Goal: Task Accomplishment & Management: Complete application form

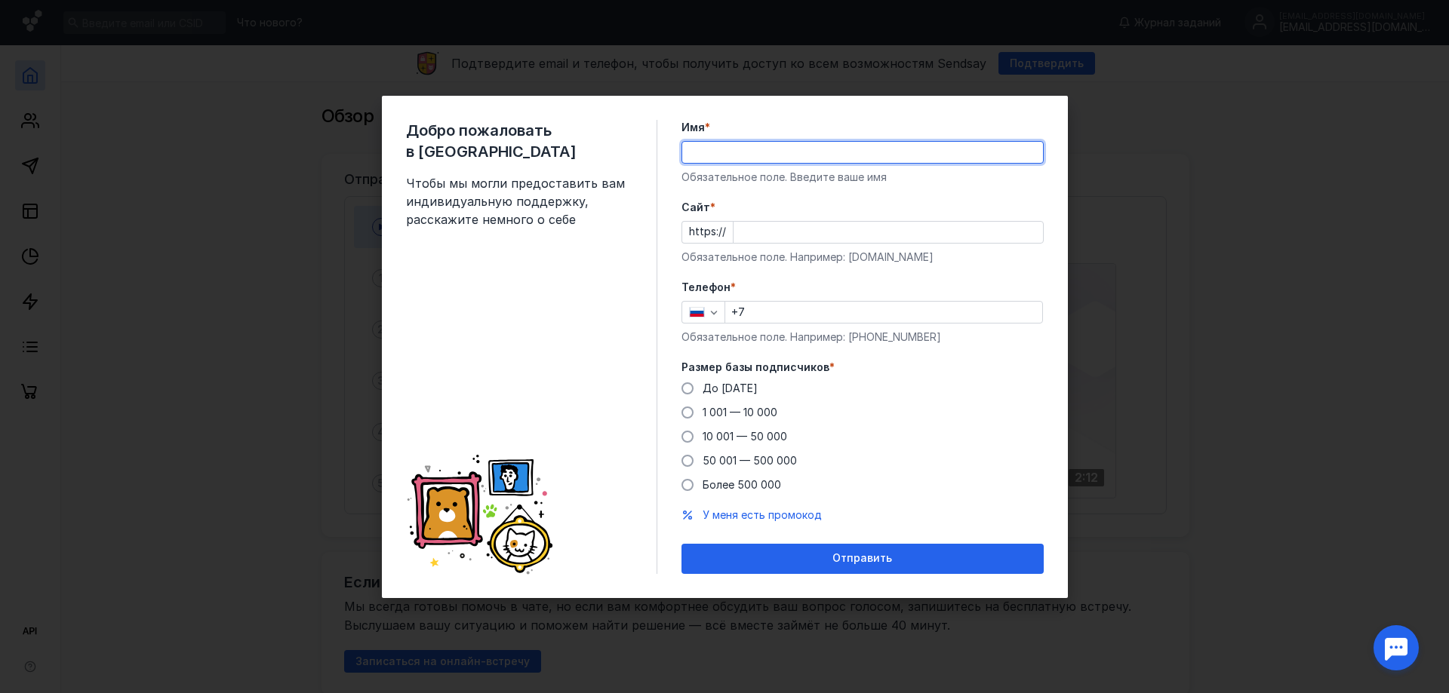
click at [735, 151] on input "Имя *" at bounding box center [862, 152] width 361 height 21
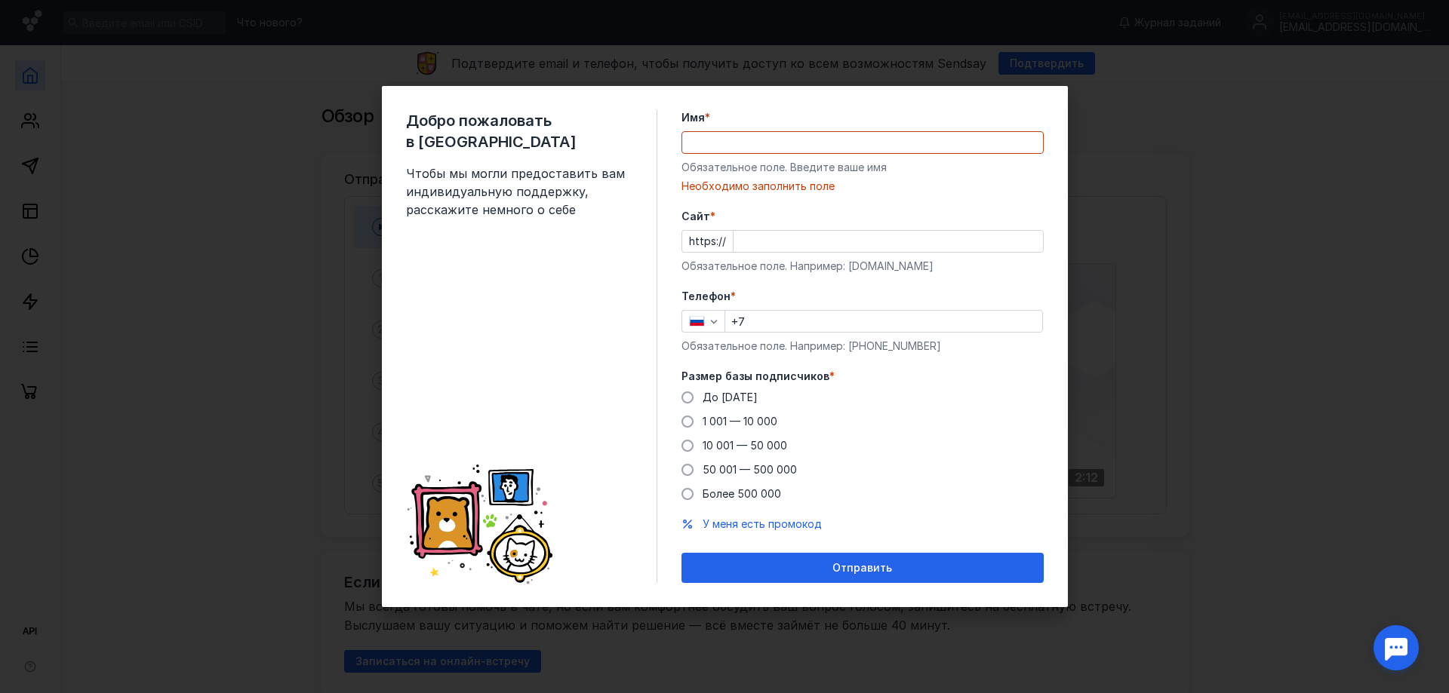
click at [616, 241] on div "Добро пожаловать в Sendsay Чтобы мы могли предоставить вам индивидуальную подде…" at bounding box center [531, 346] width 251 height 473
click at [777, 140] on input "Имя *" at bounding box center [862, 142] width 361 height 21
click at [957, 192] on div "Необходимо заполнить поле" at bounding box center [862, 186] width 362 height 15
click at [822, 139] on input "Имя *" at bounding box center [862, 142] width 361 height 21
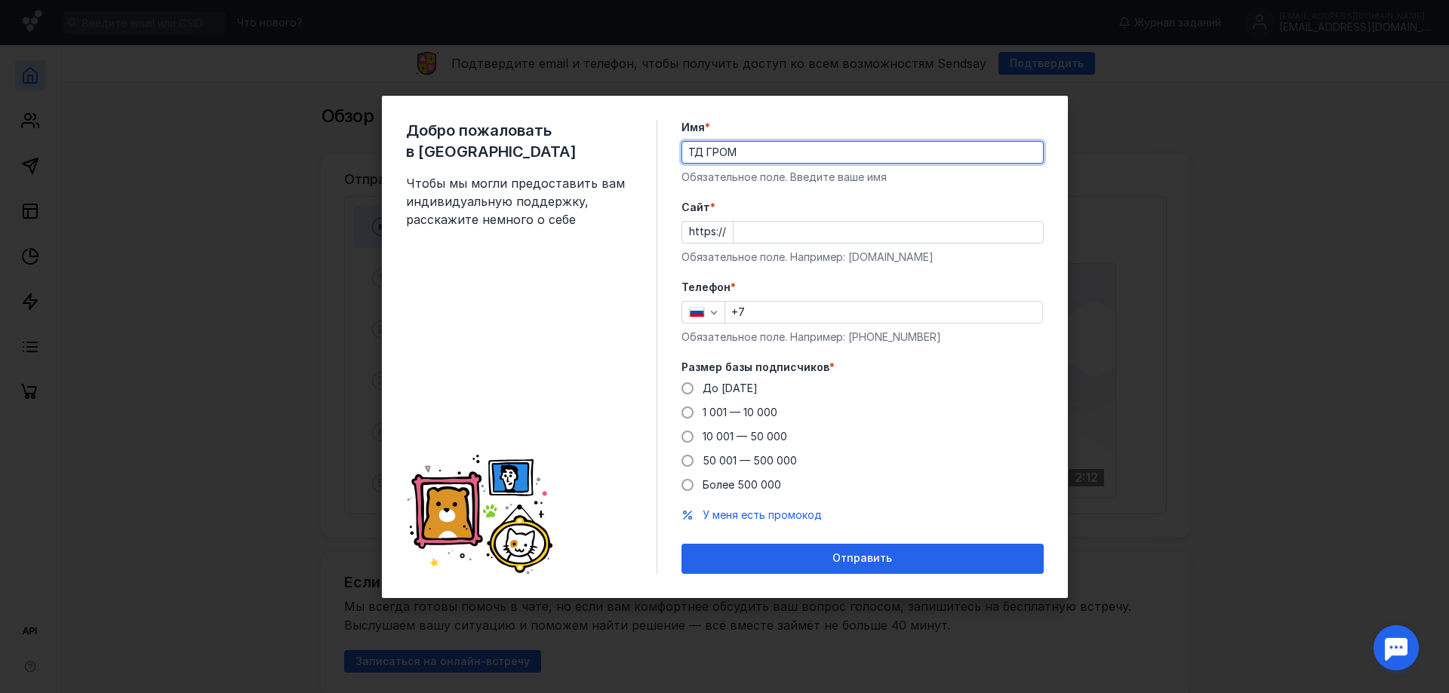
type input "ТД ГРОМ"
click at [791, 233] on input "Cайт *" at bounding box center [887, 232] width 309 height 21
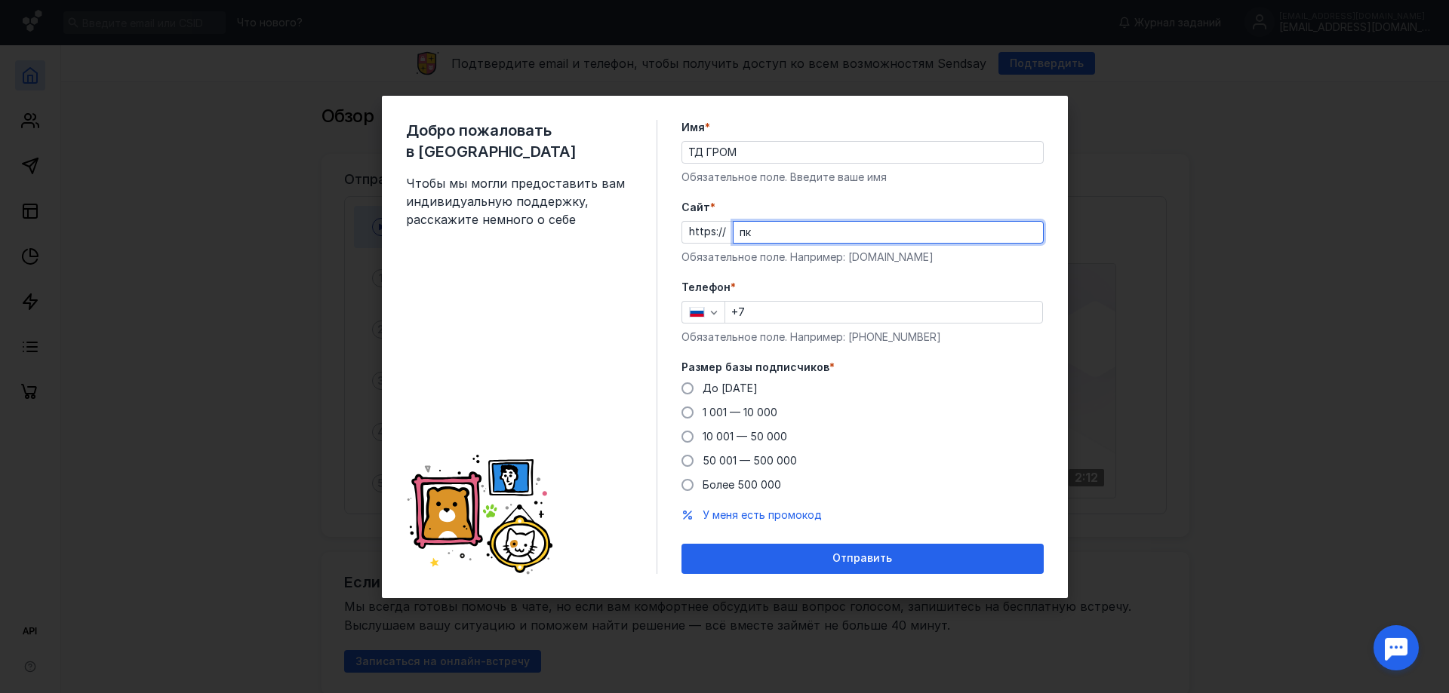
type input "п"
type input "[DOMAIN_NAME]"
click at [780, 311] on input "+7" at bounding box center [883, 312] width 317 height 21
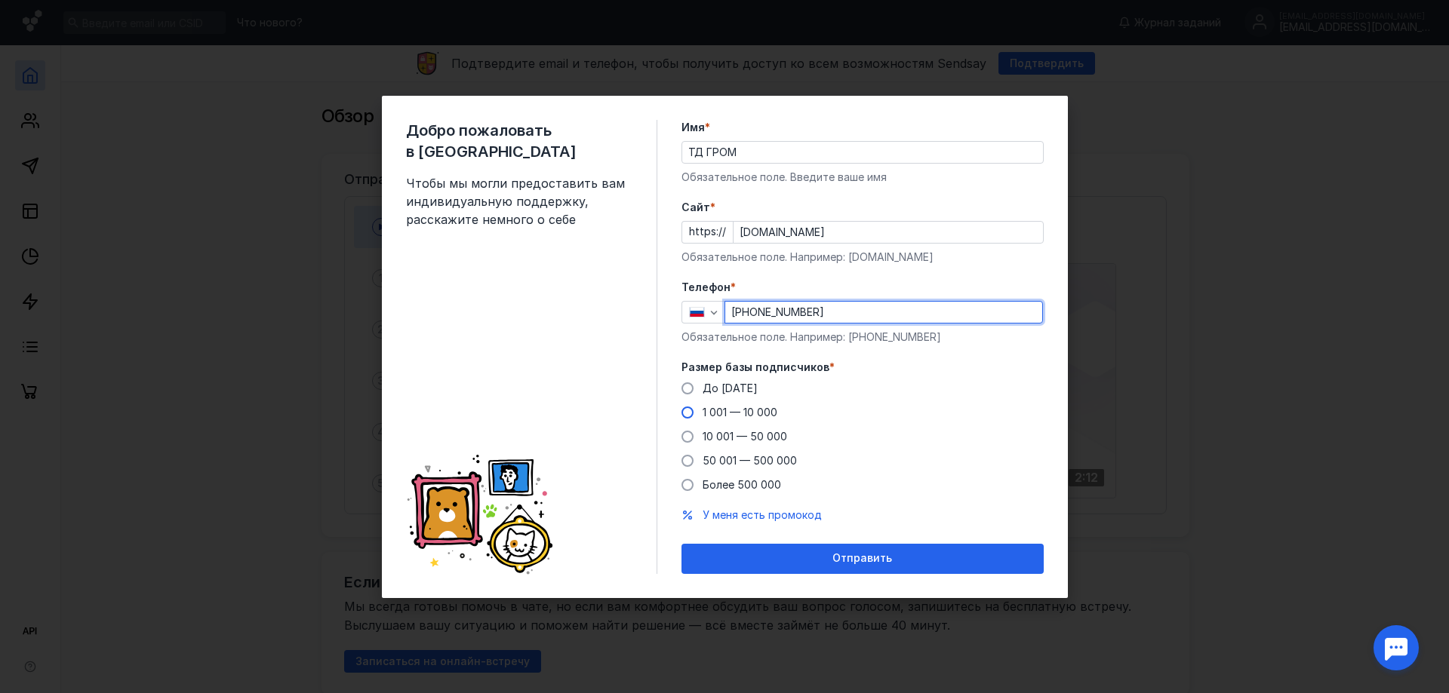
type input "[PHONE_NUMBER]"
click at [687, 413] on span at bounding box center [687, 413] width 12 height 12
click at [0, 0] on input "1 001 — 10 000" at bounding box center [0, 0] width 0 height 0
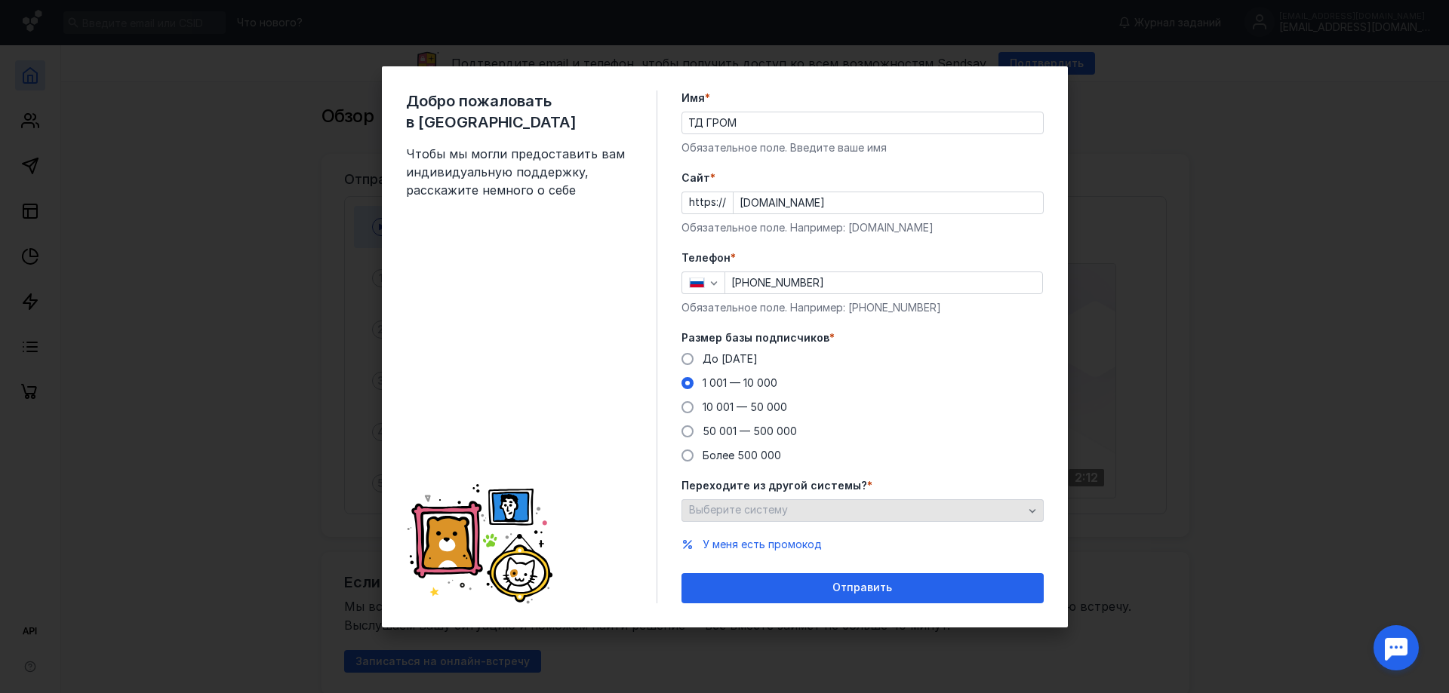
click at [822, 508] on div "Выберите систему" at bounding box center [856, 510] width 342 height 13
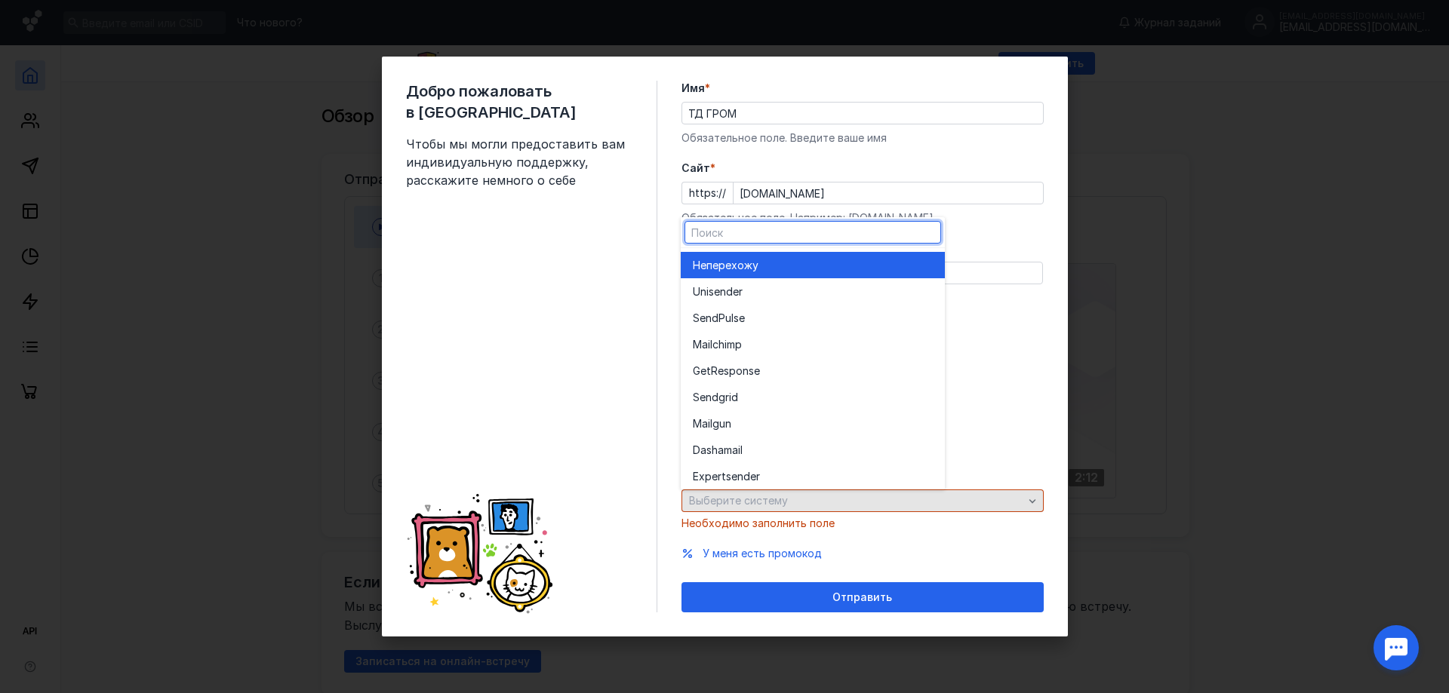
click at [822, 508] on div "Выберите систему" at bounding box center [862, 501] width 362 height 23
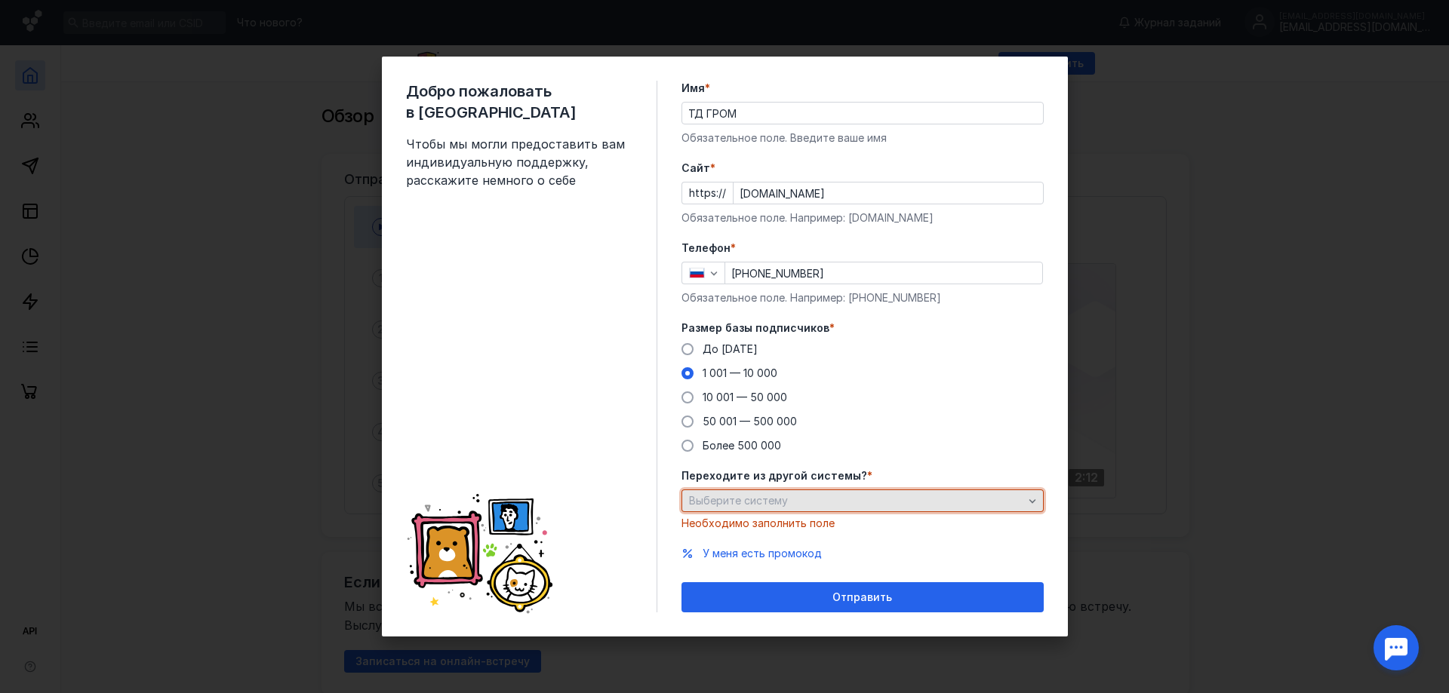
click at [822, 509] on div "Выберите систему" at bounding box center [862, 501] width 362 height 23
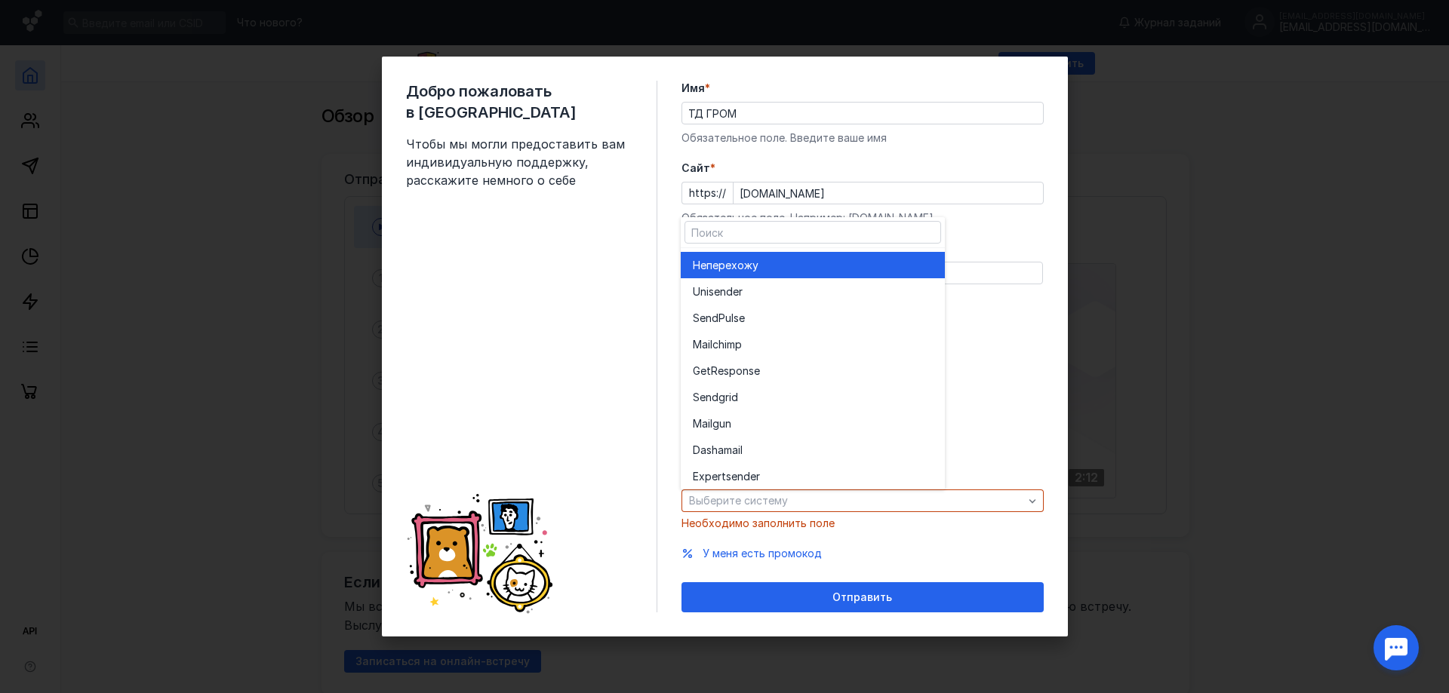
click at [736, 260] on span "перехожу" at bounding box center [732, 265] width 52 height 15
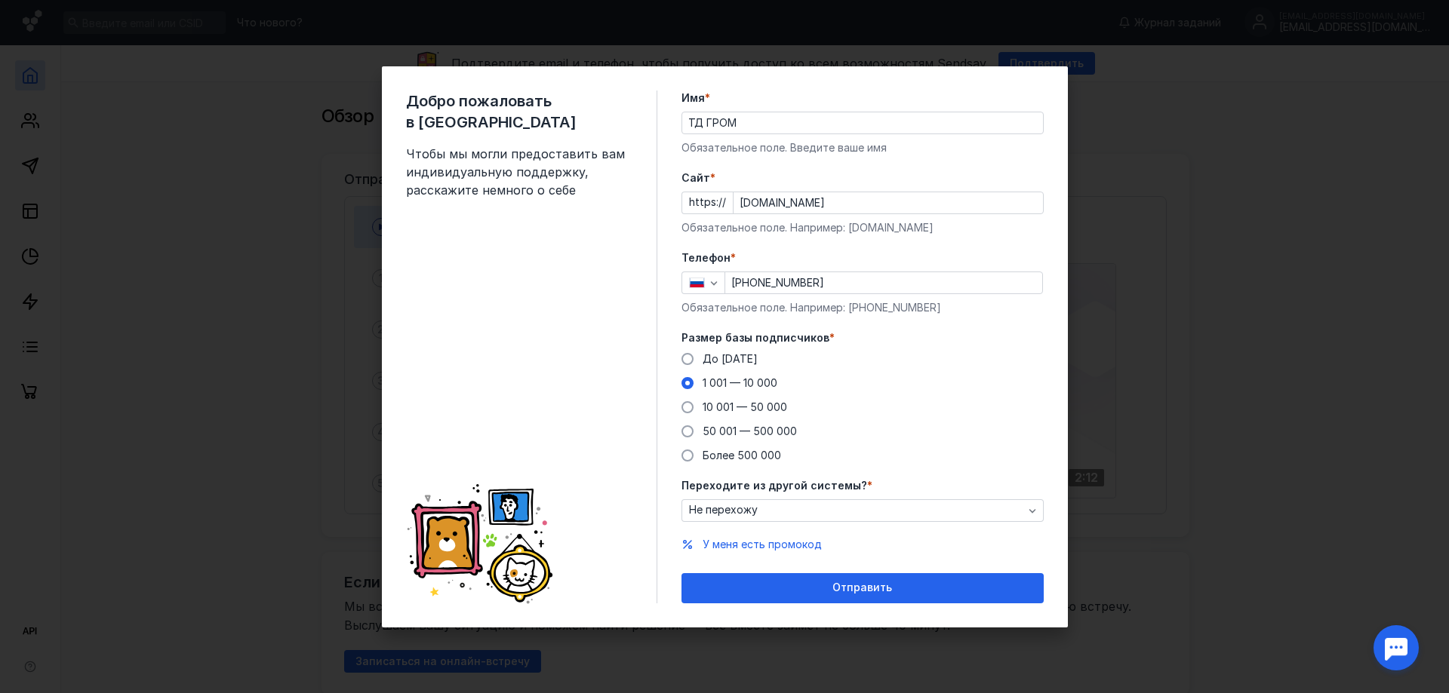
click at [891, 420] on div "До [DATE] 1 001 — 10 000 10 001 — 50 000 50 001 — 500 000 Более 500 000" at bounding box center [862, 408] width 362 height 112
click at [846, 593] on span "Отправить" at bounding box center [862, 588] width 60 height 13
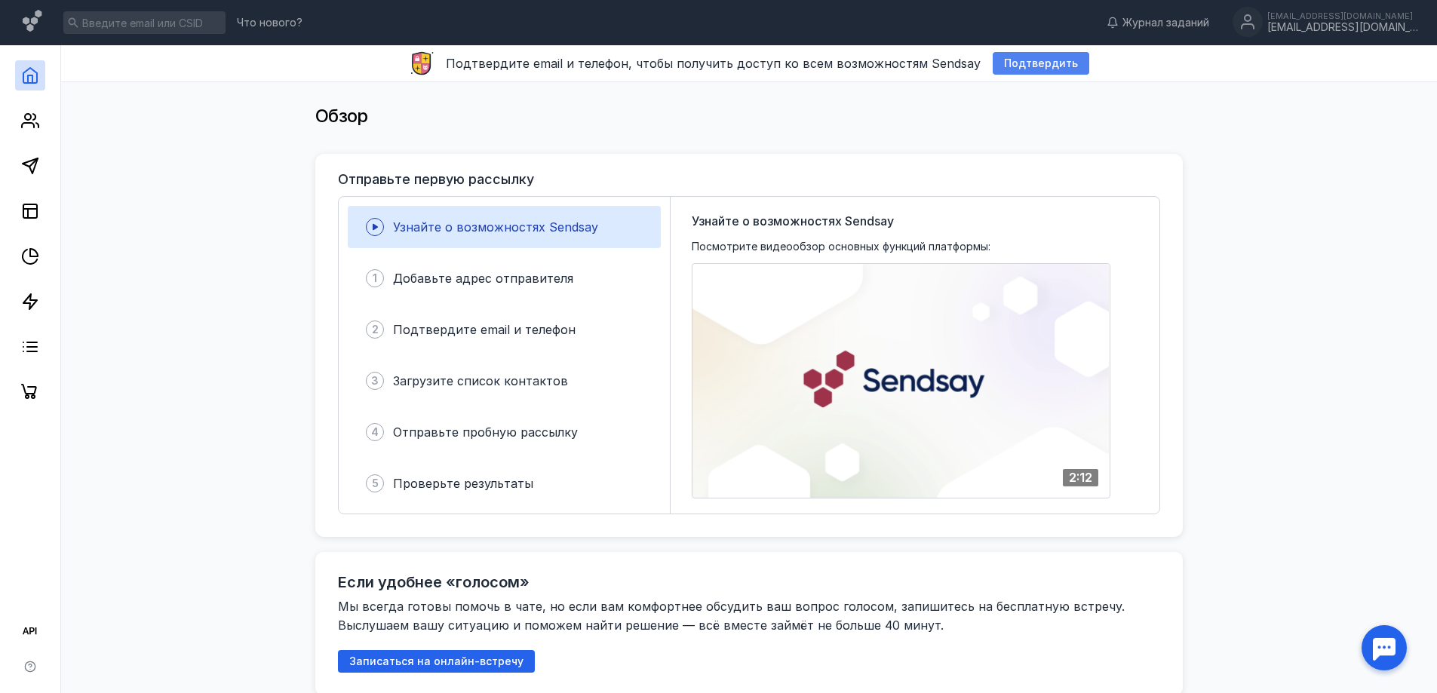
click at [1013, 58] on span "Подтвердить" at bounding box center [1041, 63] width 74 height 13
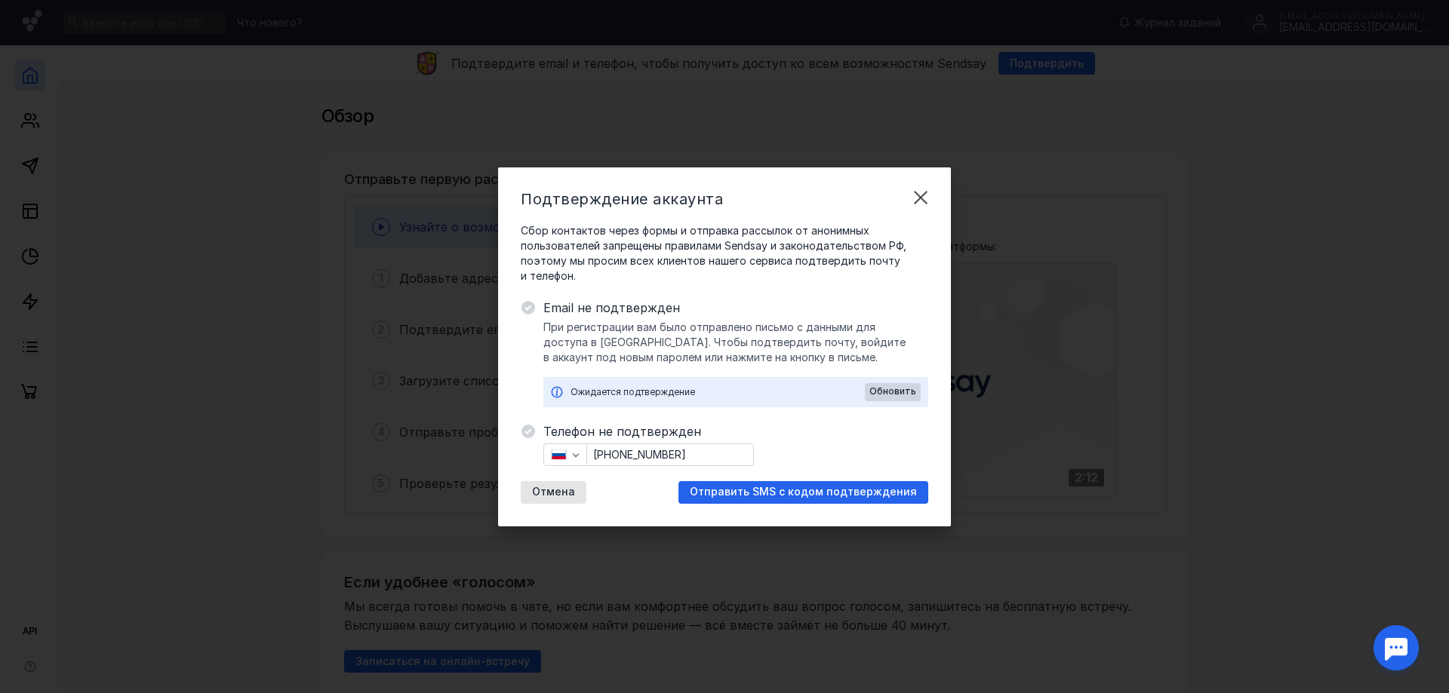
click at [1191, 235] on div "Подтверждение аккаунта Сбор контактов через формы и отправка рассылок от аноним…" at bounding box center [724, 346] width 1449 height 693
